Goal: Navigation & Orientation: Find specific page/section

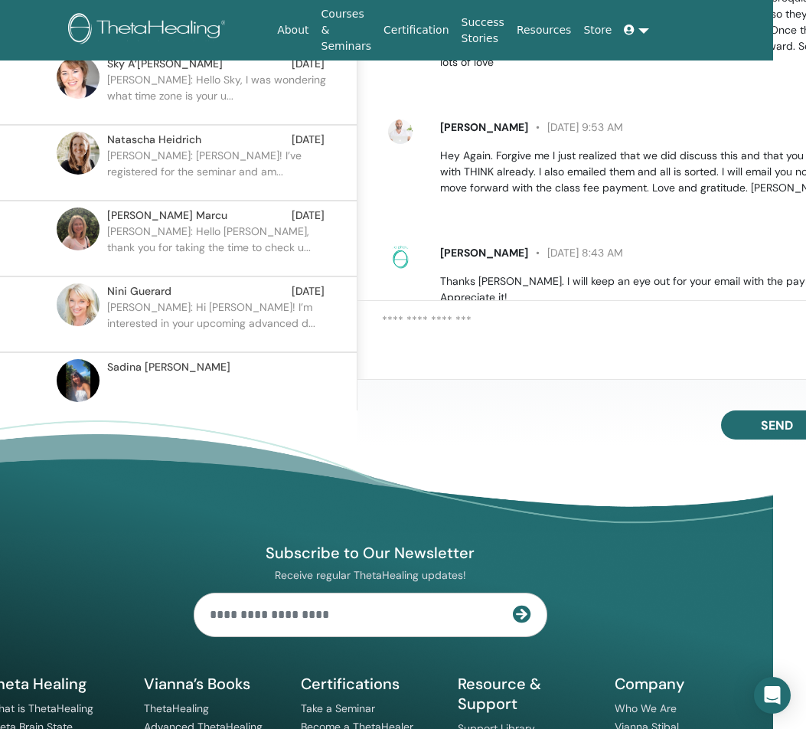
scroll to position [0, 33]
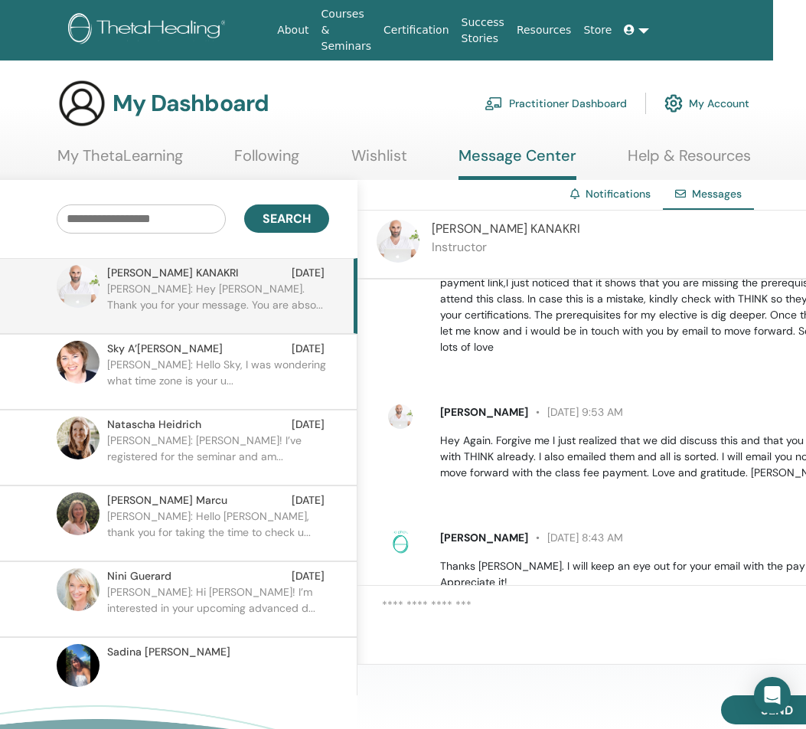
click at [156, 155] on link "My ThetaLearning" at bounding box center [120, 161] width 126 height 30
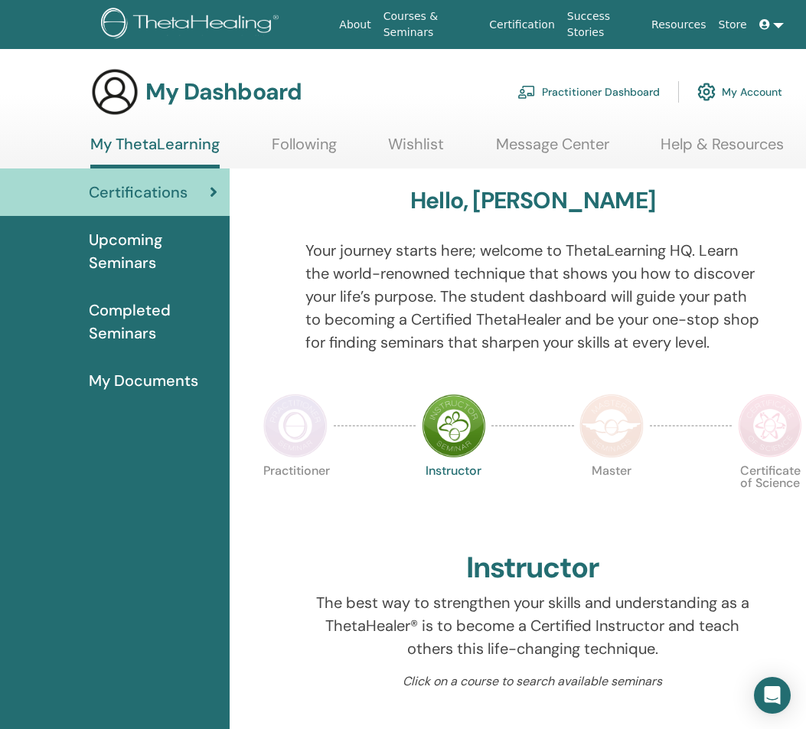
click at [158, 256] on span "Upcoming Seminars" at bounding box center [153, 251] width 129 height 46
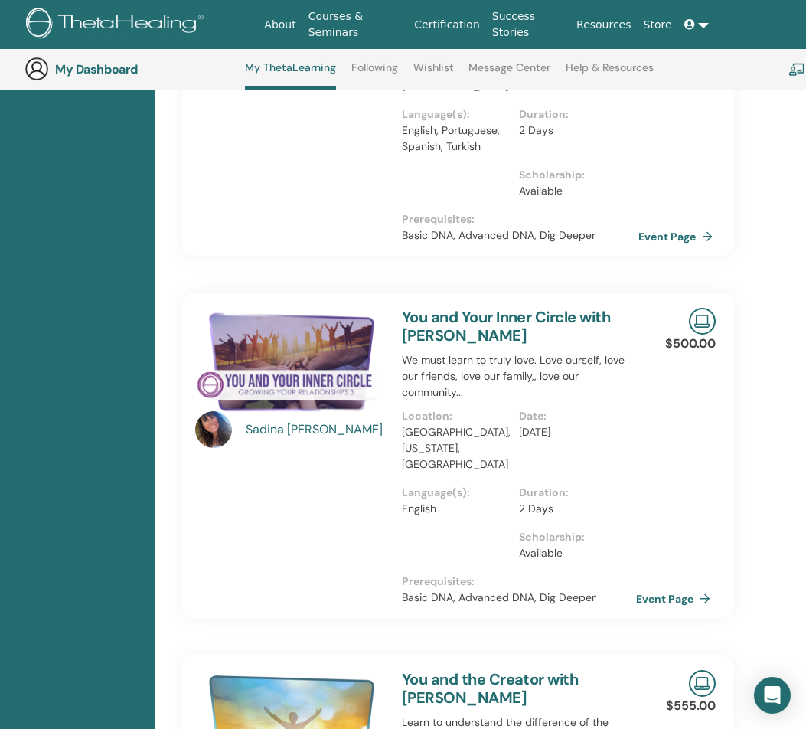
scroll to position [1039, 75]
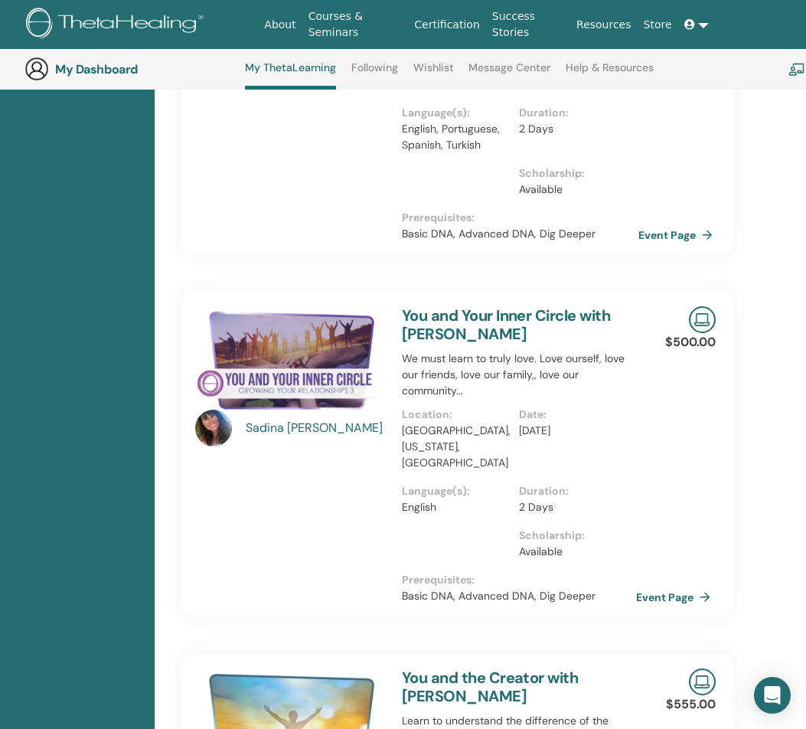
click at [660, 224] on link "Event Page" at bounding box center [679, 235] width 80 height 23
